Goal: Register for event/course

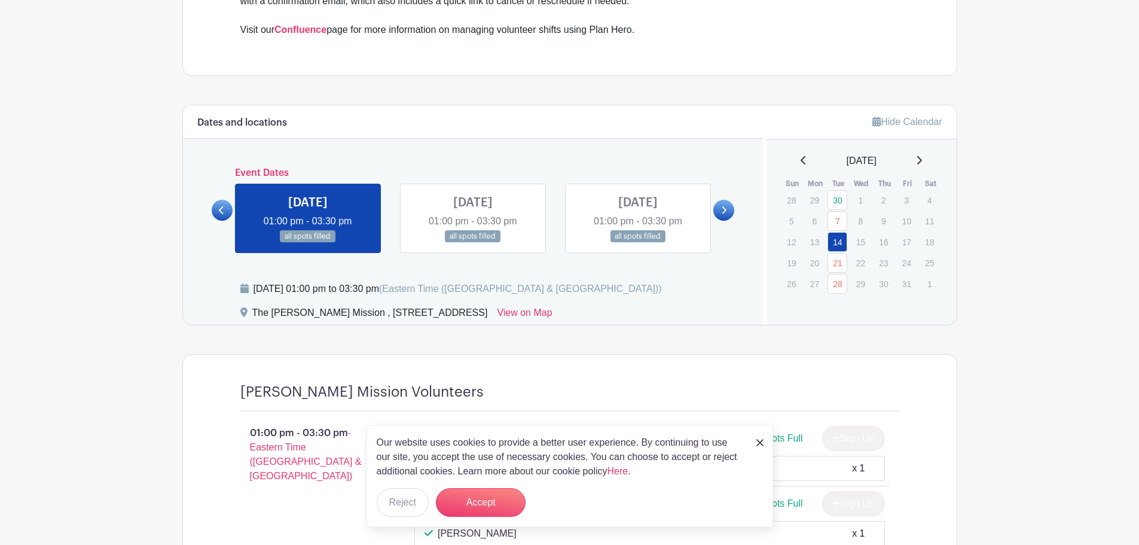
scroll to position [598, 0]
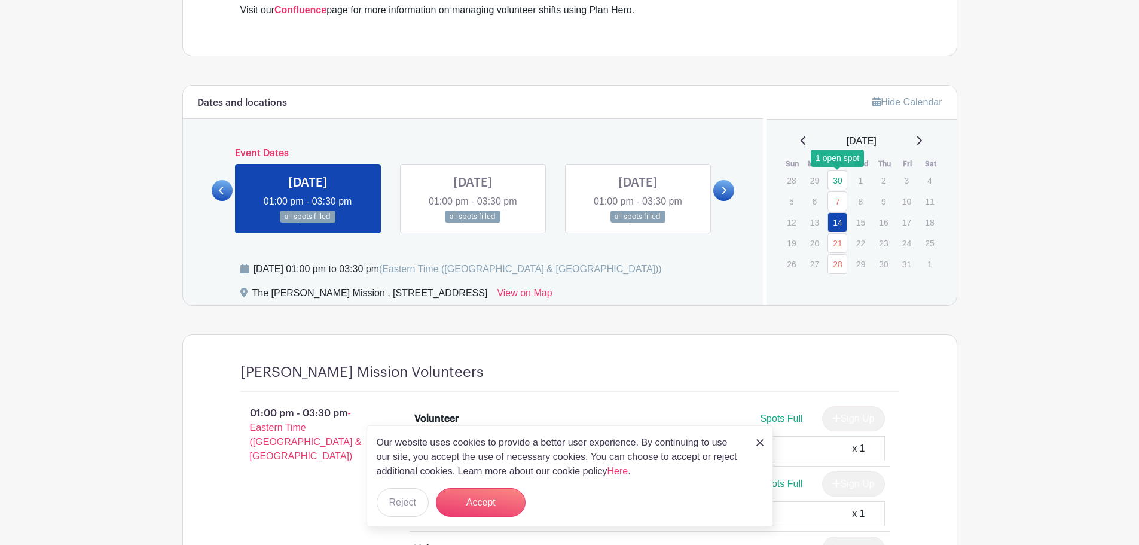
click at [840, 182] on link "30" at bounding box center [838, 180] width 20 height 20
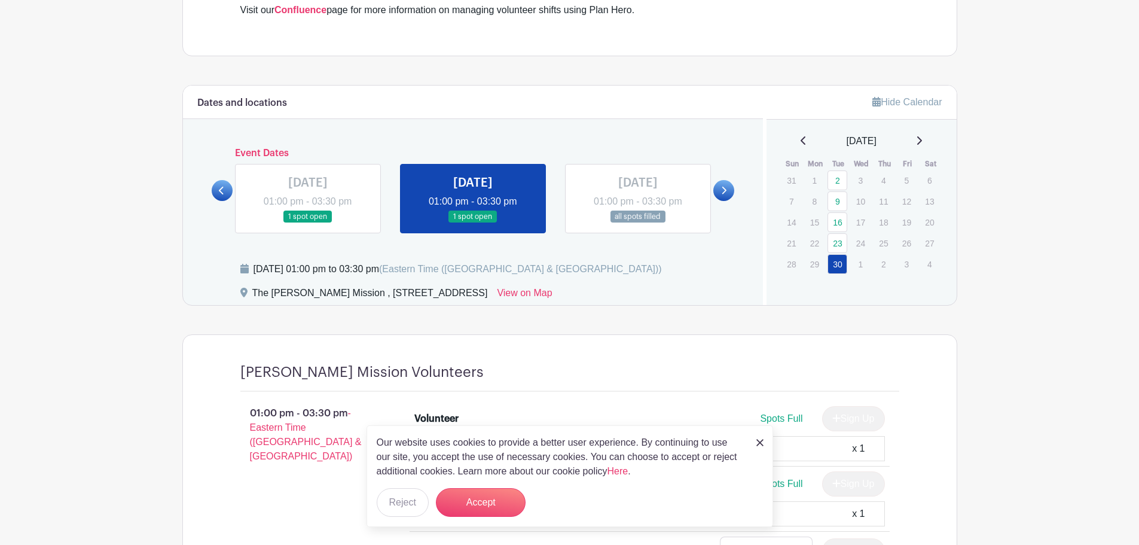
click at [922, 140] on icon at bounding box center [919, 140] width 5 height 8
click at [922, 141] on icon at bounding box center [919, 141] width 6 height 10
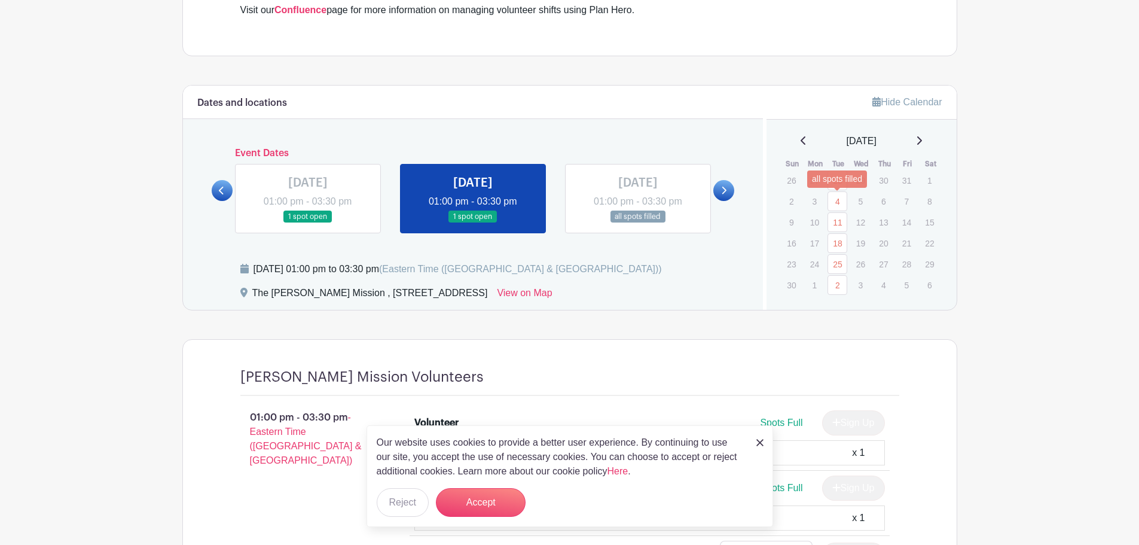
click at [833, 203] on link "4" at bounding box center [838, 201] width 20 height 20
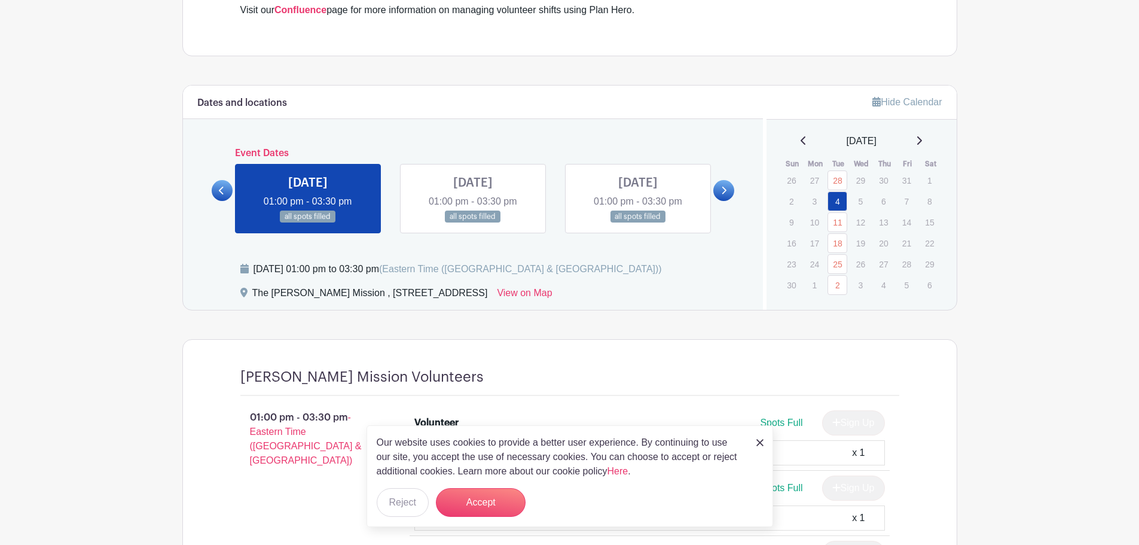
click at [922, 146] on link at bounding box center [919, 141] width 6 height 14
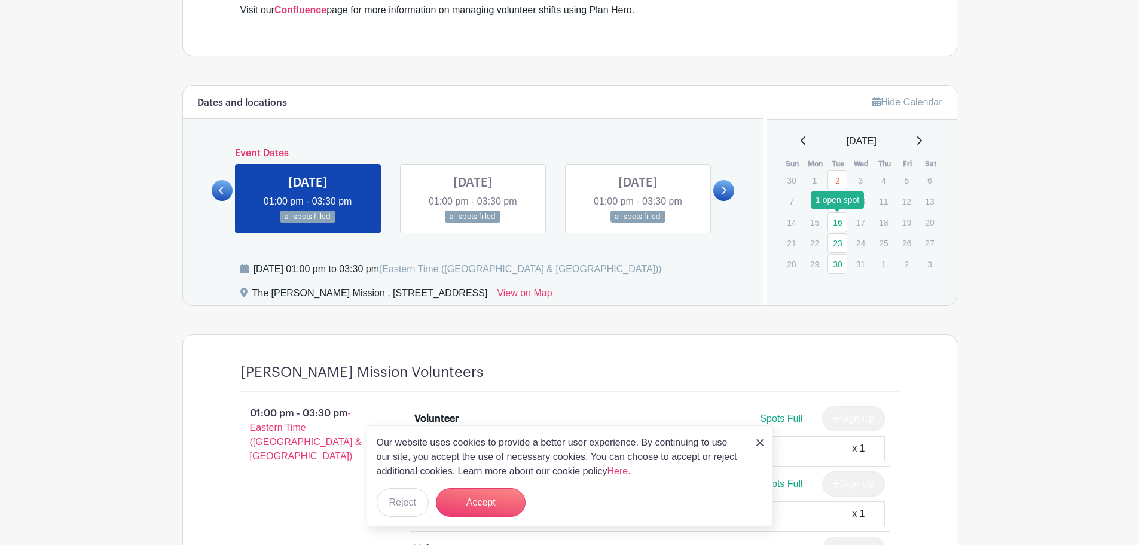
click at [839, 225] on link "16" at bounding box center [838, 222] width 20 height 20
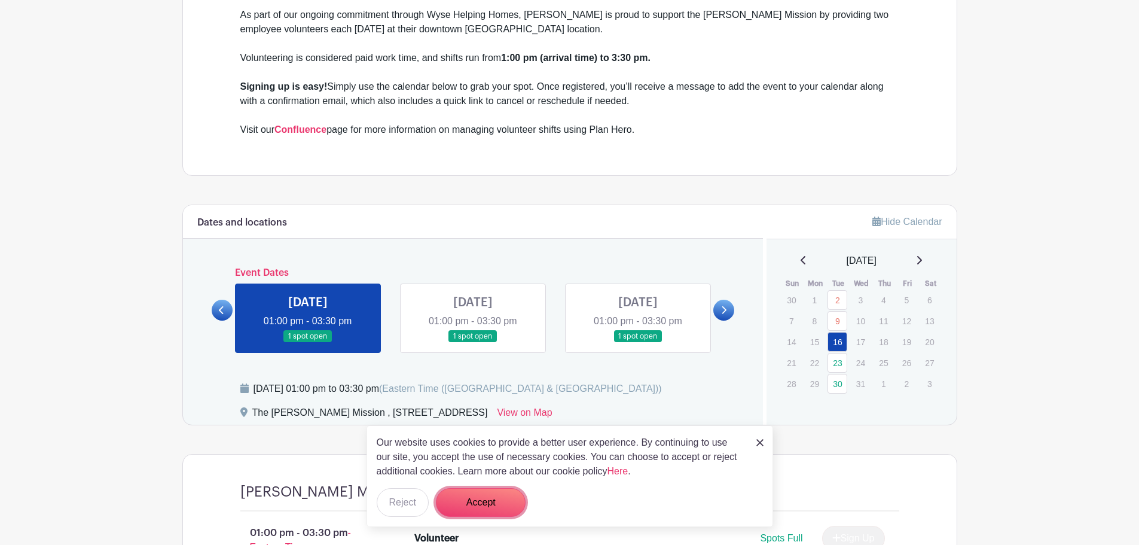
click at [471, 504] on button "Accept" at bounding box center [481, 502] width 90 height 29
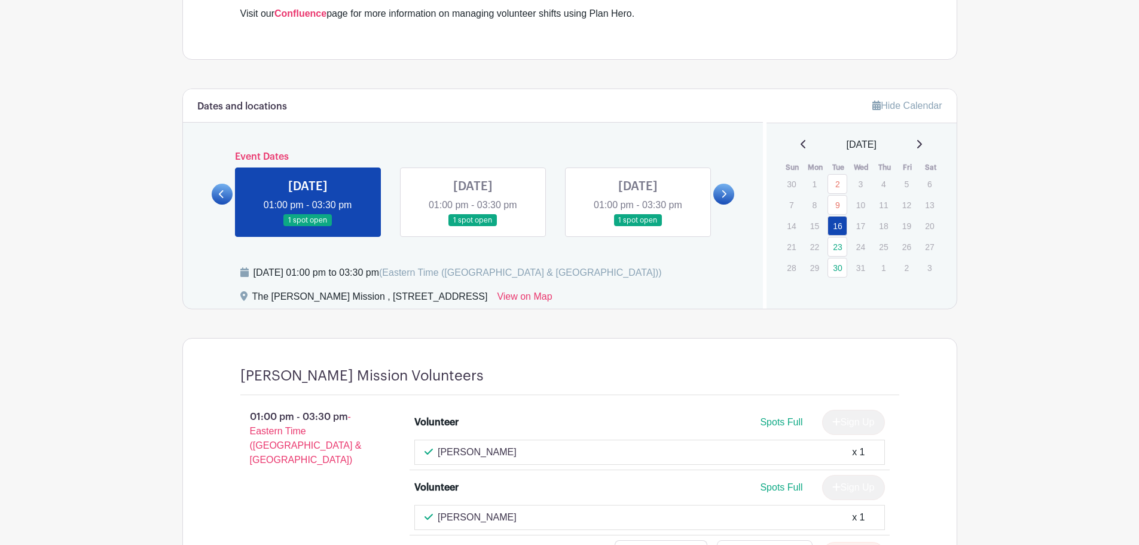
scroll to position [718, 0]
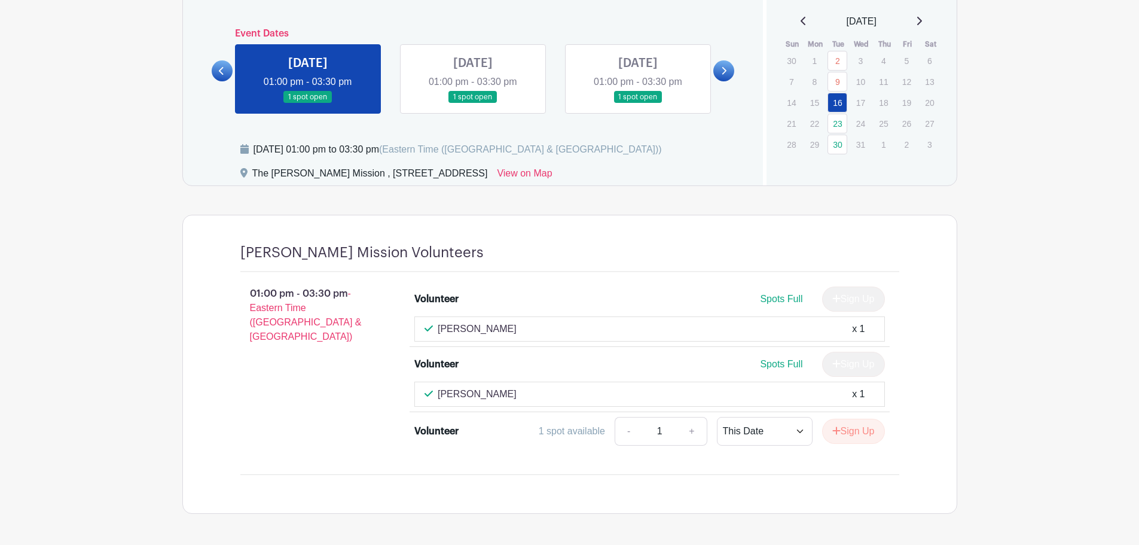
click at [495, 392] on div "[PERSON_NAME] x 1" at bounding box center [650, 394] width 450 height 14
click at [473, 103] on link at bounding box center [473, 103] width 0 height 0
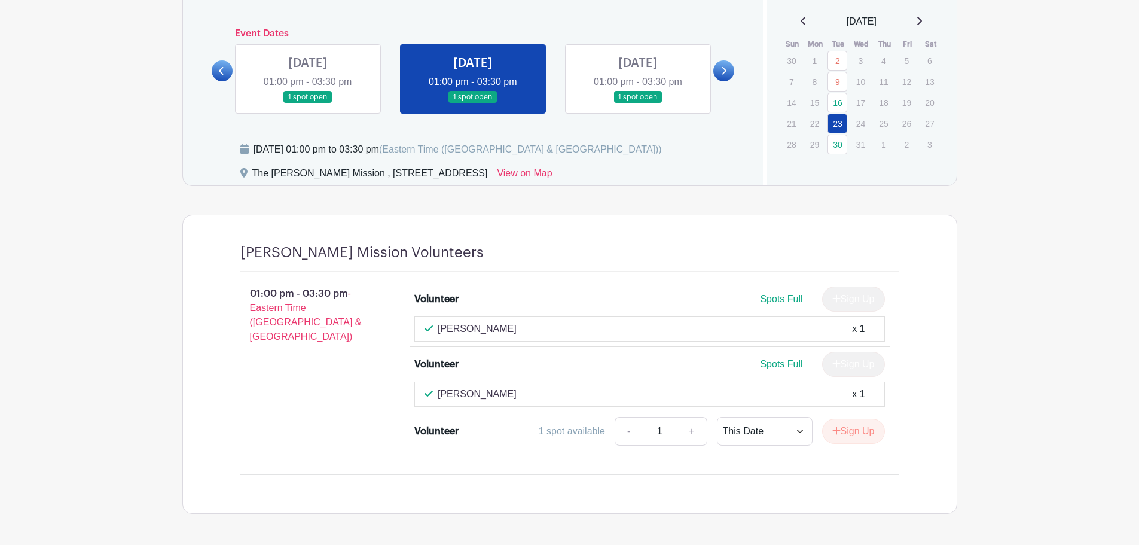
click at [308, 103] on link at bounding box center [308, 103] width 0 height 0
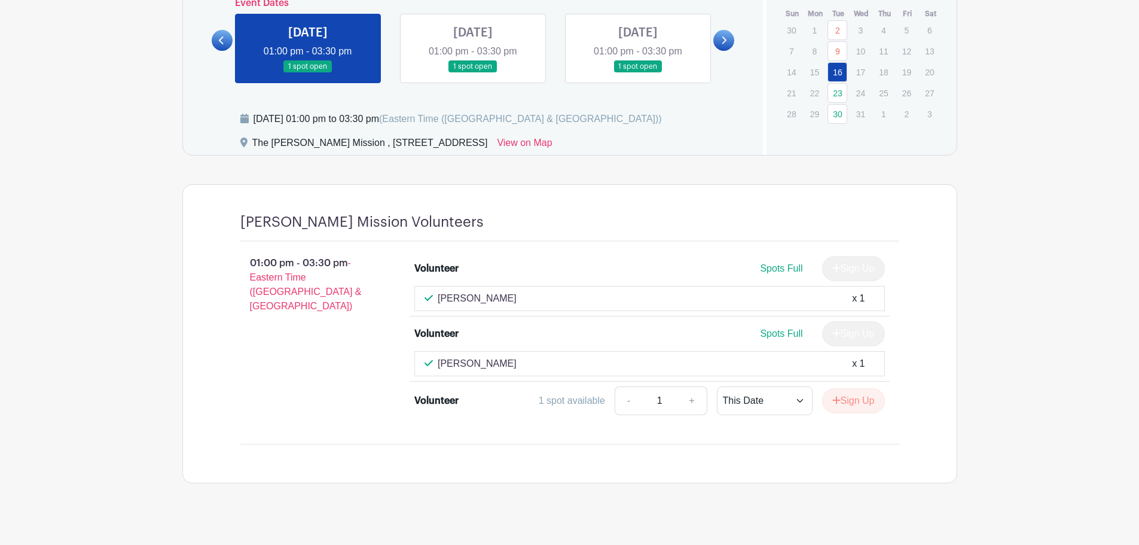
scroll to position [761, 0]
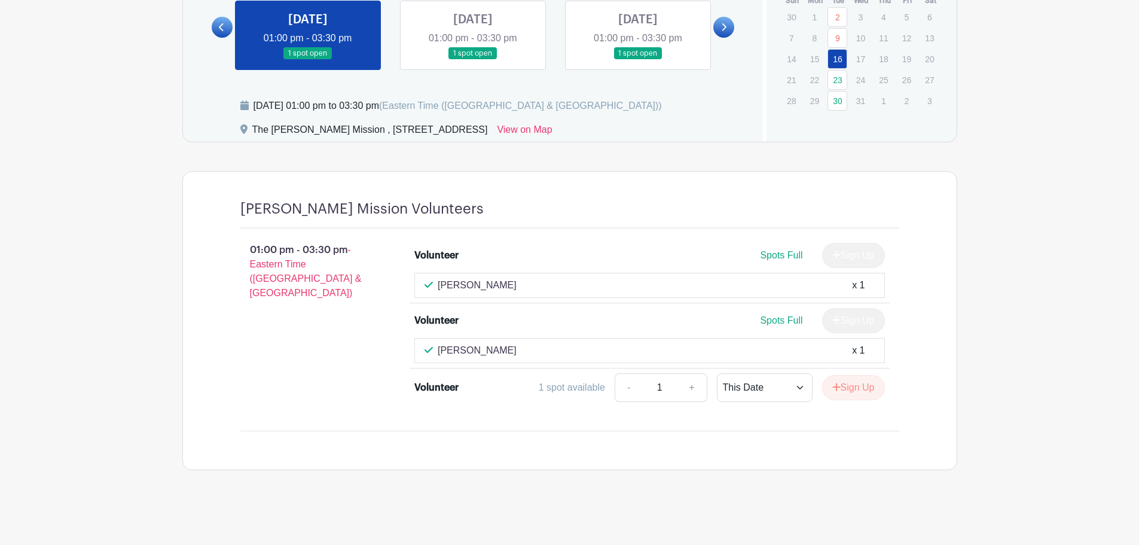
click at [473, 60] on link at bounding box center [473, 60] width 0 height 0
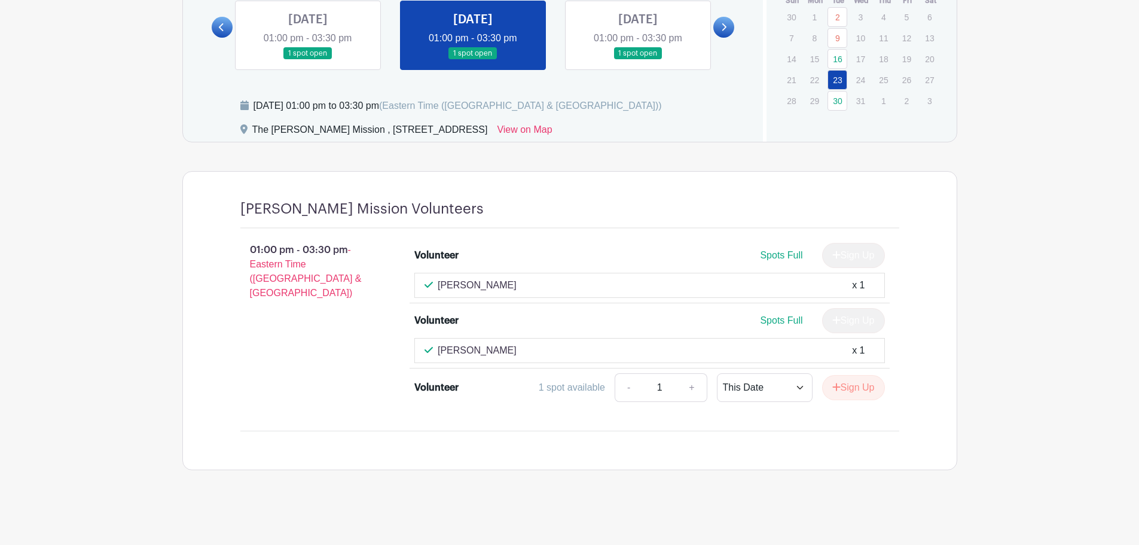
click at [308, 60] on link at bounding box center [308, 60] width 0 height 0
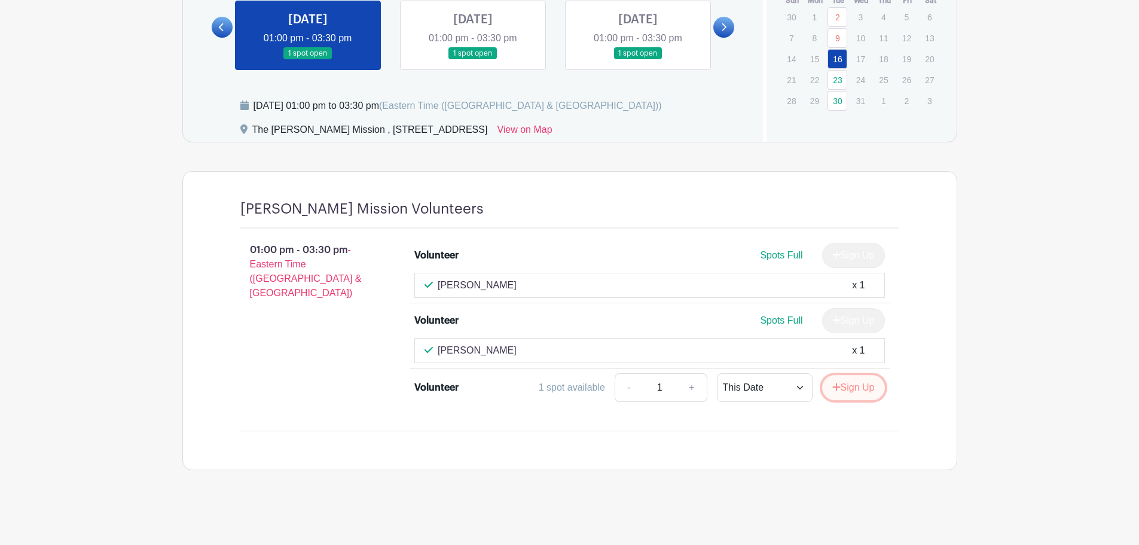
click at [849, 388] on button "Sign Up" at bounding box center [853, 387] width 63 height 25
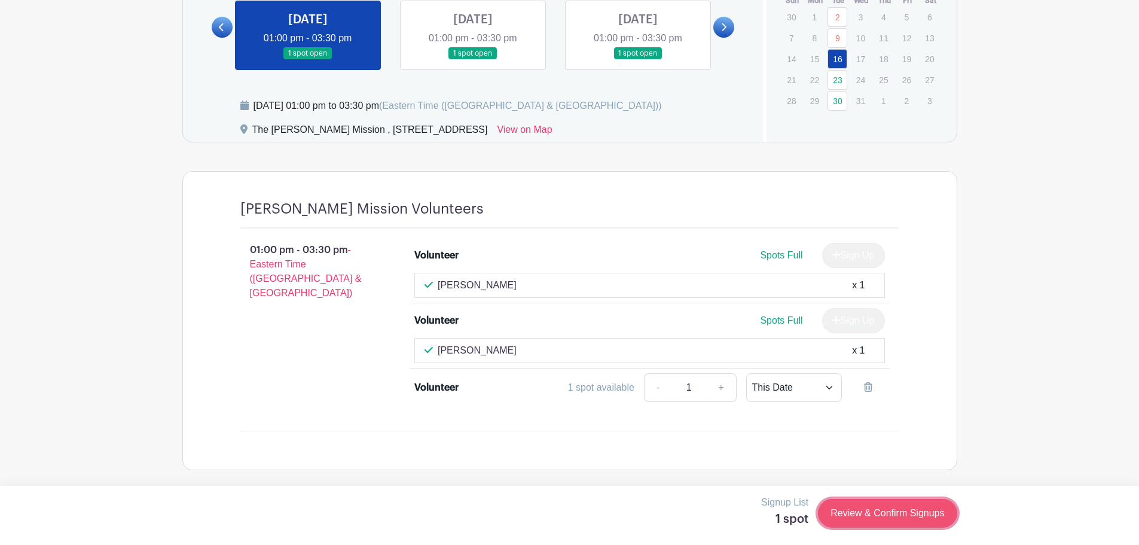
click at [868, 518] on link "Review & Confirm Signups" at bounding box center [887, 513] width 139 height 29
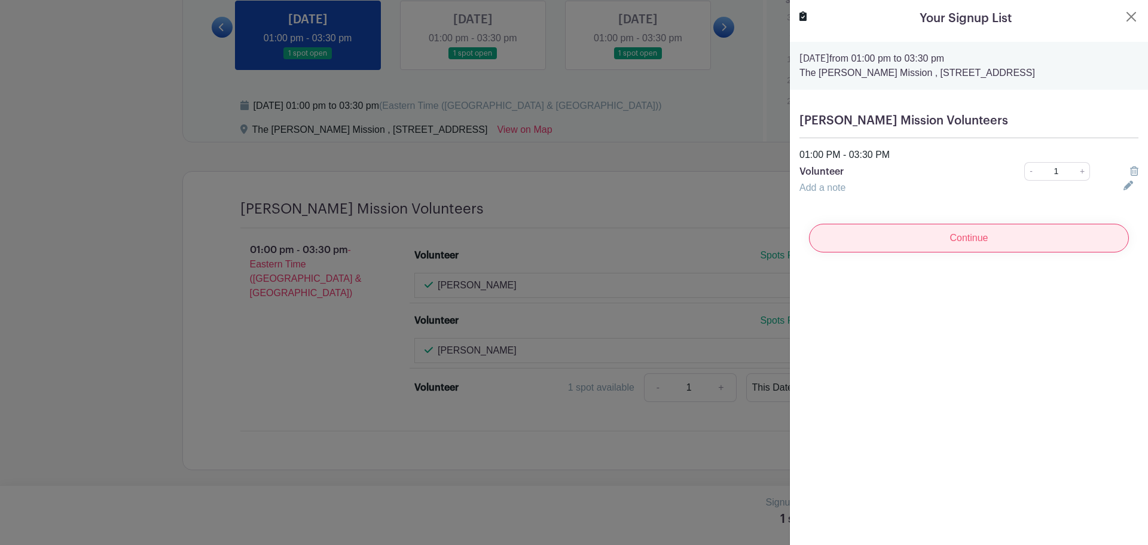
click at [892, 246] on input "Continue" at bounding box center [969, 238] width 320 height 29
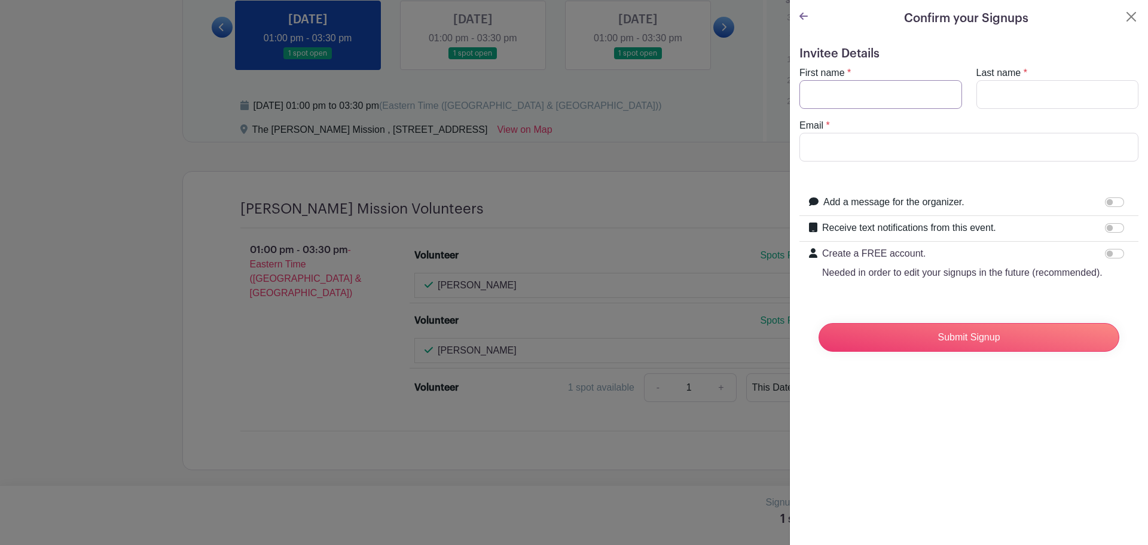
click at [833, 94] on input "First name" at bounding box center [881, 94] width 163 height 29
type input "H"
type input "Jack"
type input "[PERSON_NAME]"
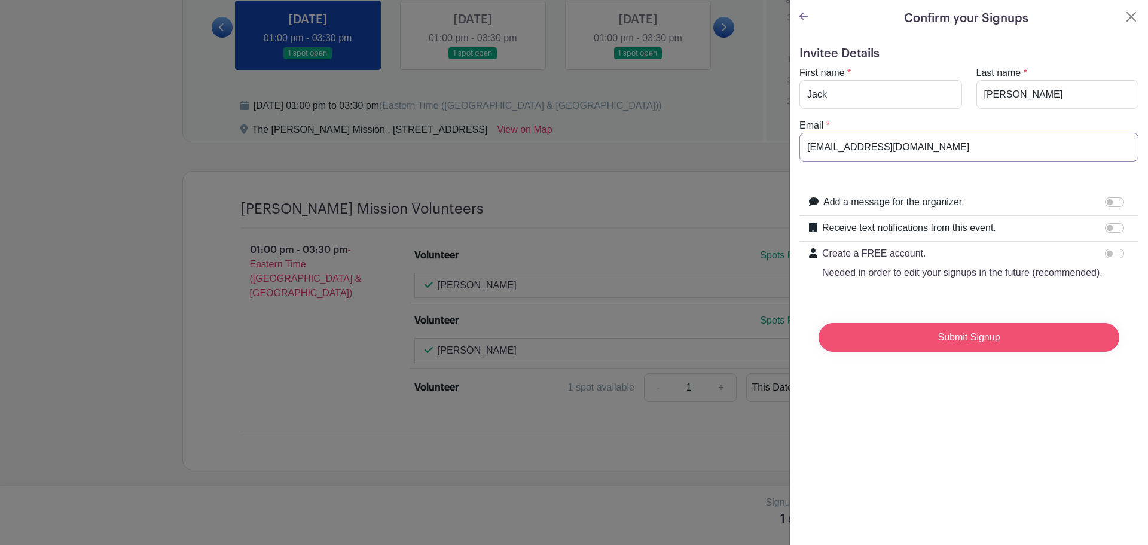
type input "[EMAIL_ADDRESS][DOMAIN_NAME]"
click at [910, 350] on input "Submit Signup" at bounding box center [969, 337] width 301 height 29
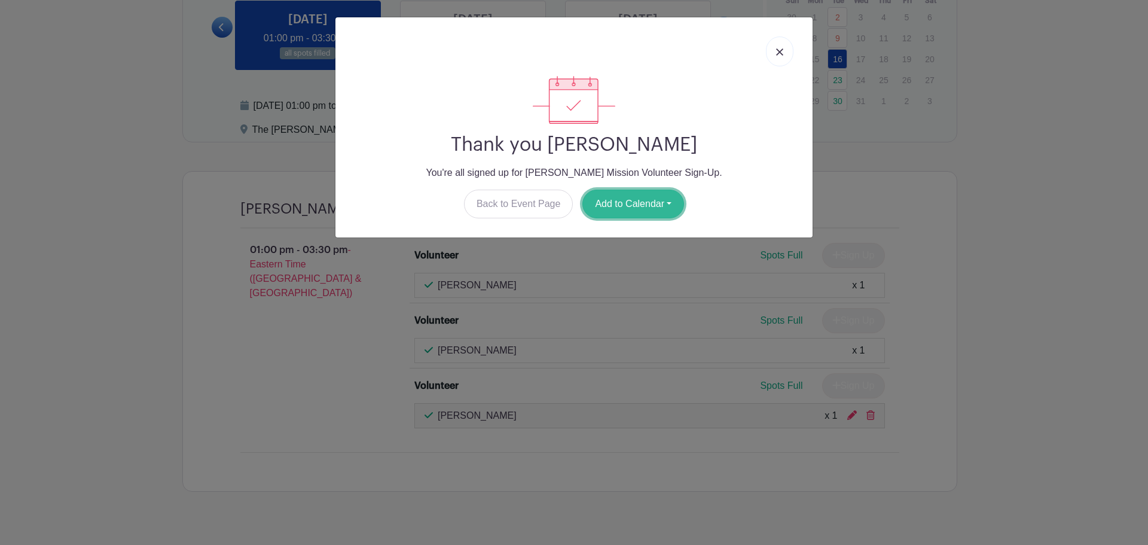
click at [642, 199] on button "Add to Calendar" at bounding box center [634, 204] width 102 height 29
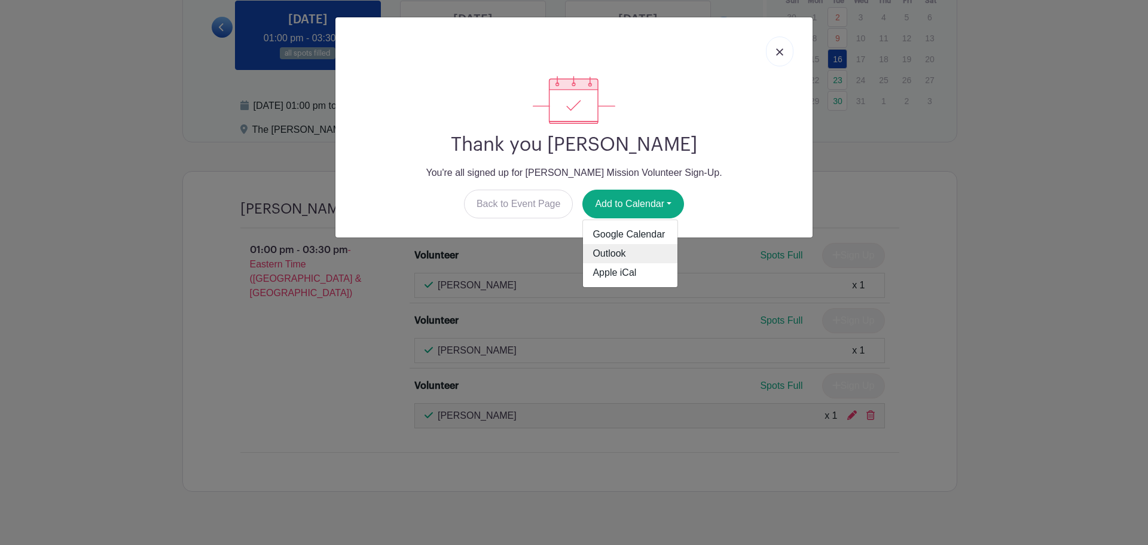
click at [638, 252] on link "Outlook" at bounding box center [630, 253] width 94 height 19
click at [784, 50] on link at bounding box center [780, 51] width 28 height 30
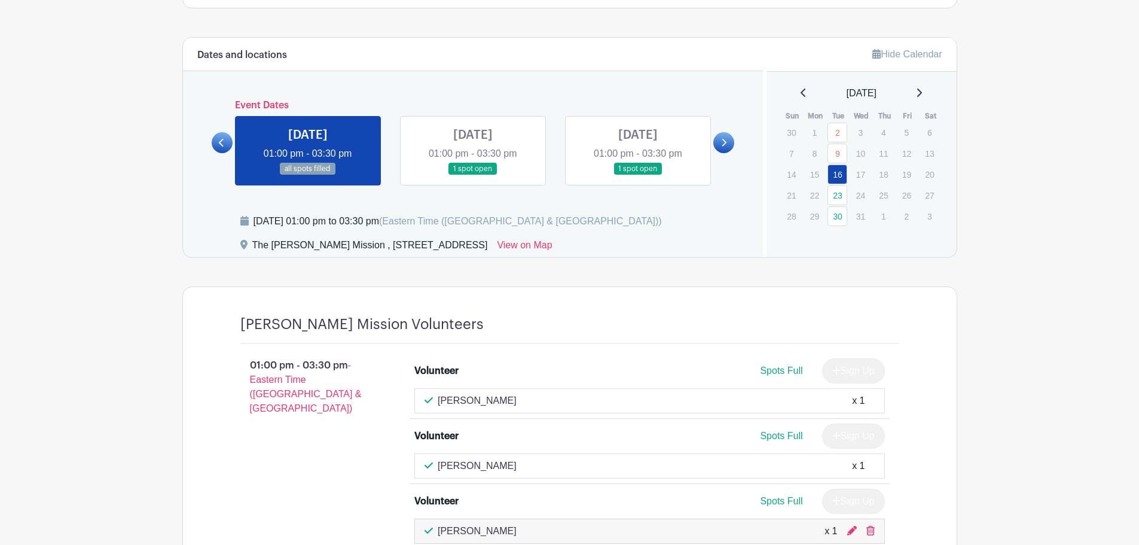
scroll to position [462, 0]
